Goal: Task Accomplishment & Management: Complete application form

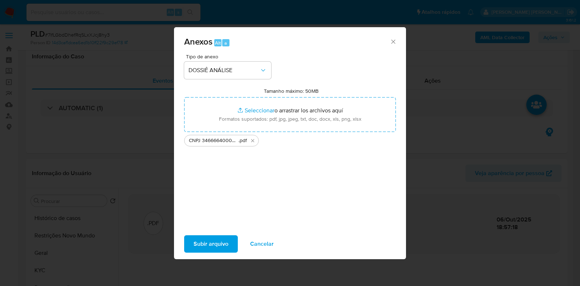
select select "10"
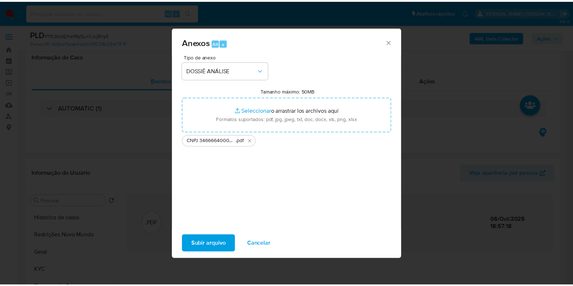
scroll to position [90, 0]
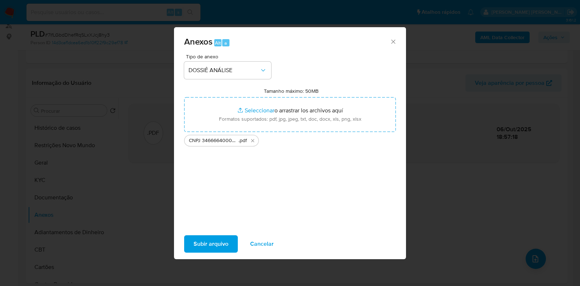
click at [214, 247] on span "Subir arquivo" at bounding box center [211, 244] width 35 height 16
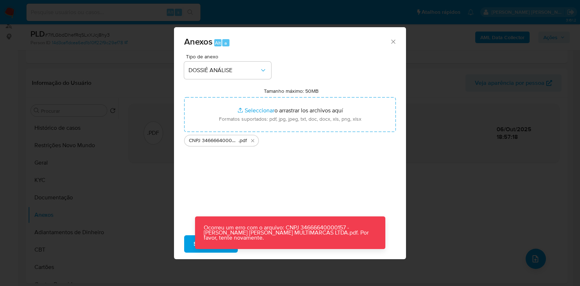
click at [423, 161] on div "Anexos Alt a Tipo de anexo DOSSIÊ ANÁLISE Tamanho máximo: 50MB Seleccionar arch…" at bounding box center [290, 143] width 580 height 286
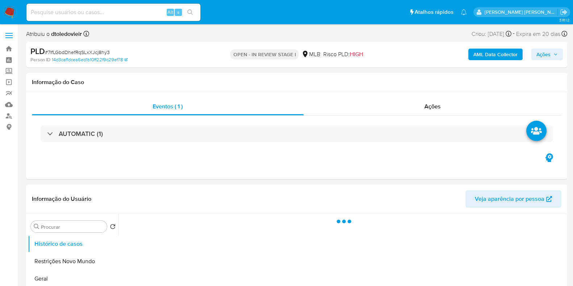
select select "10"
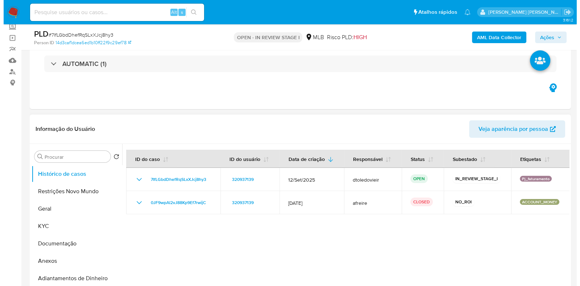
scroll to position [90, 0]
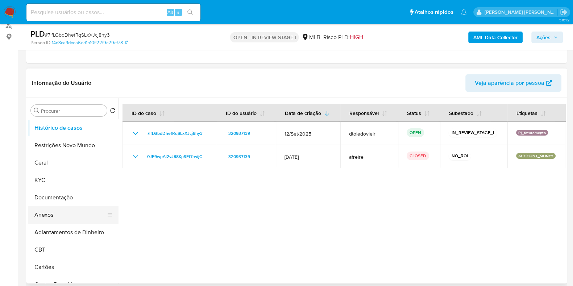
click at [49, 221] on button "Anexos" at bounding box center [70, 214] width 85 height 17
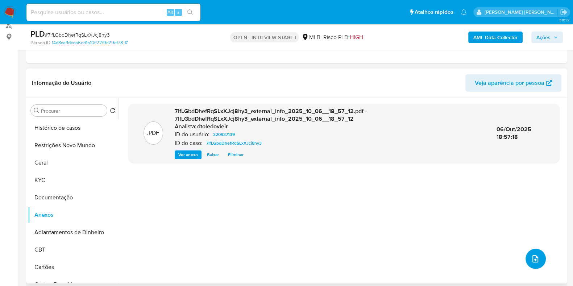
click at [532, 257] on icon "upload-file" at bounding box center [535, 258] width 9 height 9
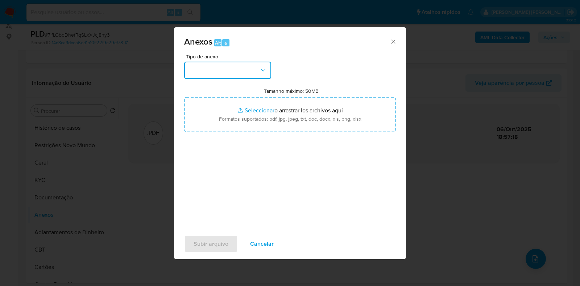
click at [240, 66] on button "button" at bounding box center [227, 70] width 87 height 17
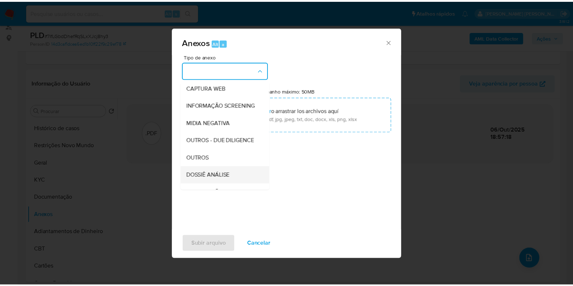
scroll to position [112, 0]
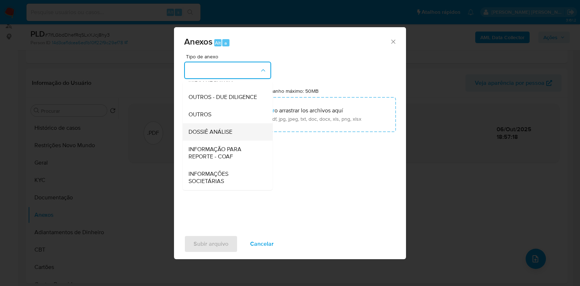
click at [223, 130] on span "DOSSIÊ ANÁLISE" at bounding box center [211, 131] width 44 height 7
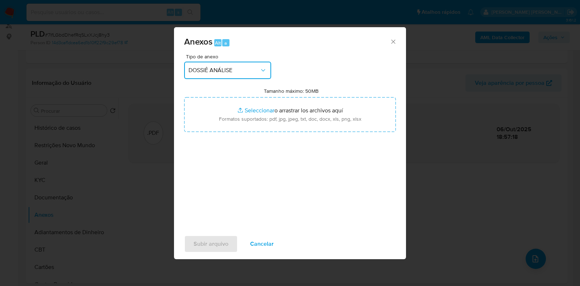
click at [100, 112] on div "Anexos Alt a Tipo de anexo DOSSIÊ ANÁLISE Tamanho máximo: 50MB Seleccionar arch…" at bounding box center [290, 143] width 580 height 286
